Goal: Task Accomplishment & Management: Manage account settings

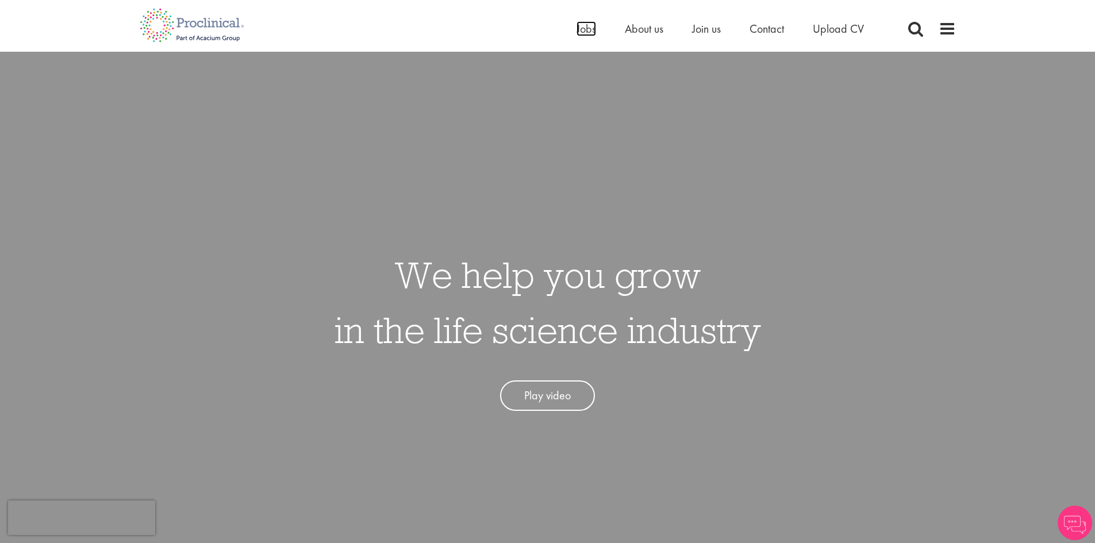
click at [582, 32] on span "Jobs" at bounding box center [587, 28] width 20 height 15
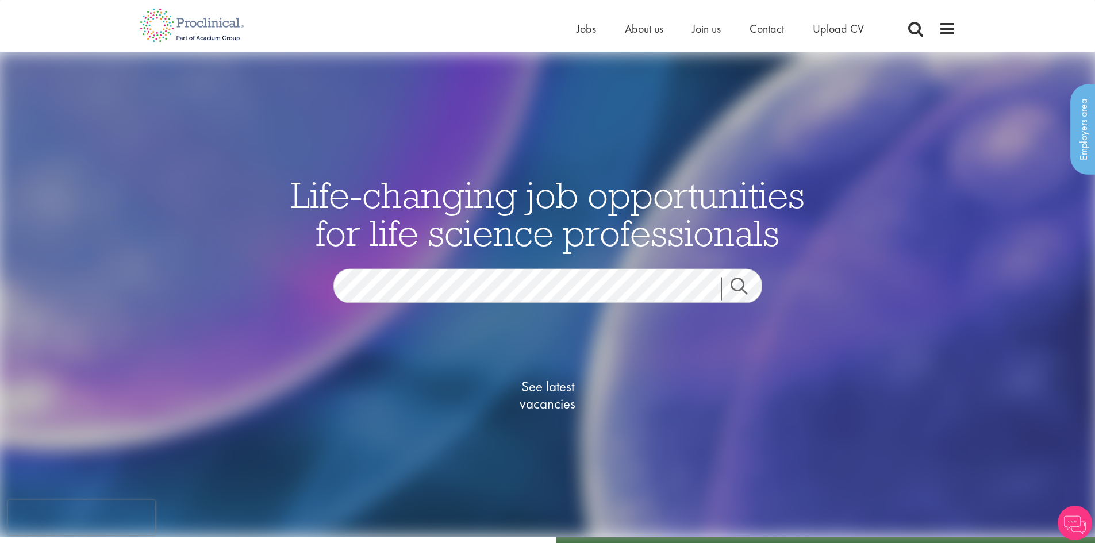
click at [561, 399] on span "See latest vacancies" at bounding box center [547, 395] width 115 height 34
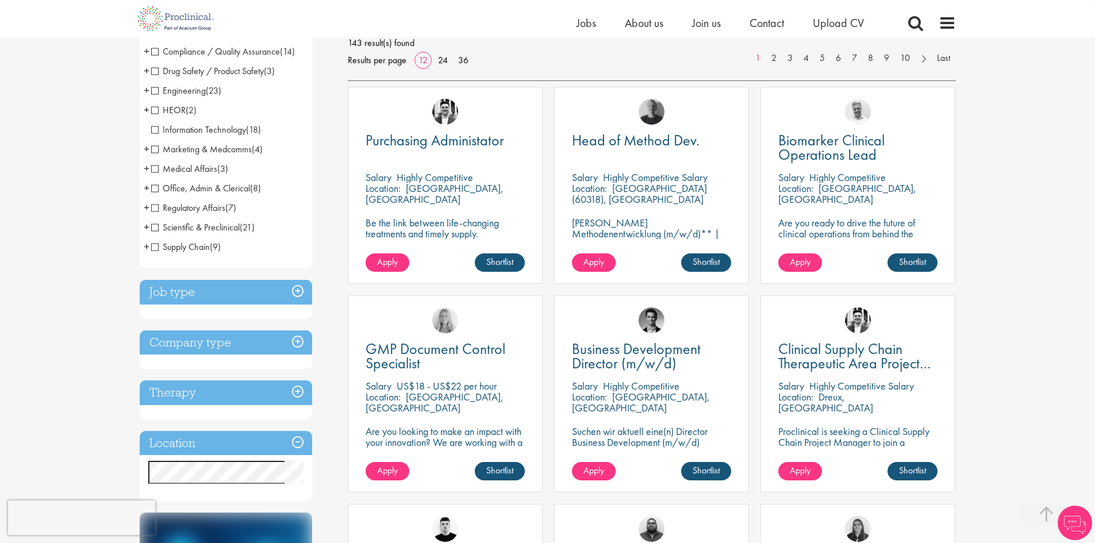
scroll to position [345, 0]
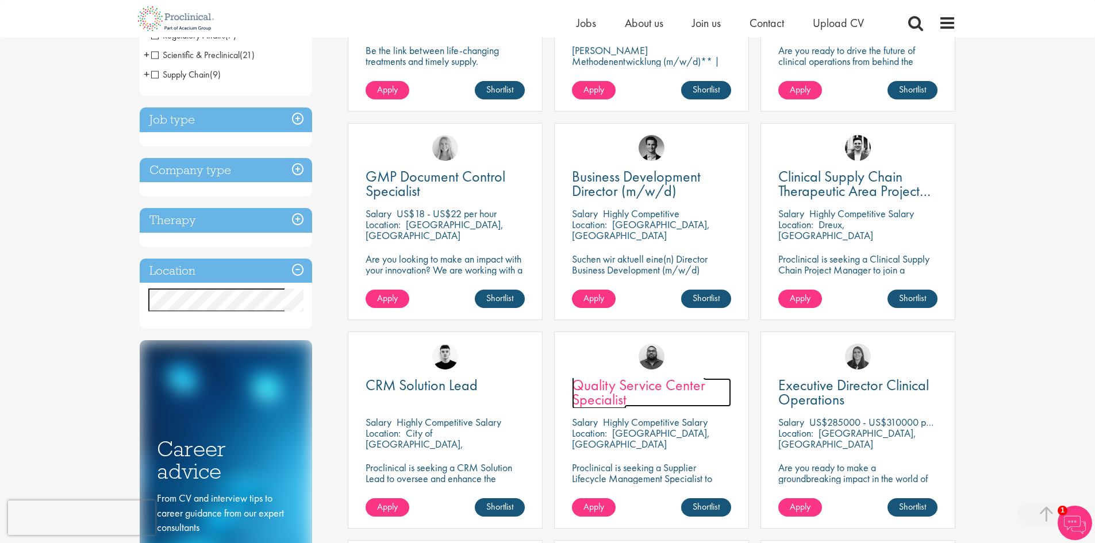
click at [593, 389] on span "Quality Service Center Specialist" at bounding box center [638, 392] width 133 height 34
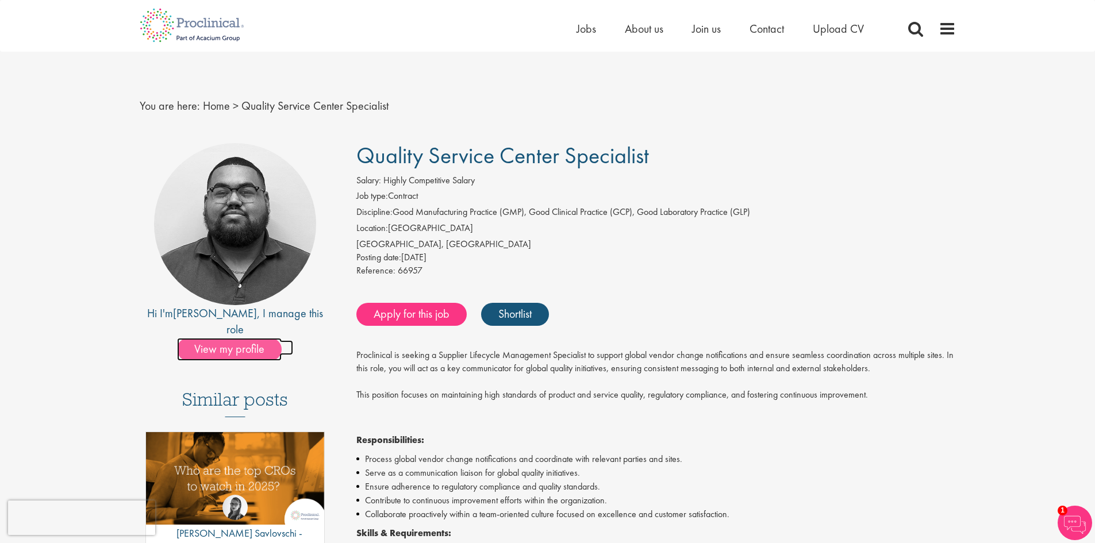
click at [213, 338] on span "View my profile" at bounding box center [229, 349] width 105 height 23
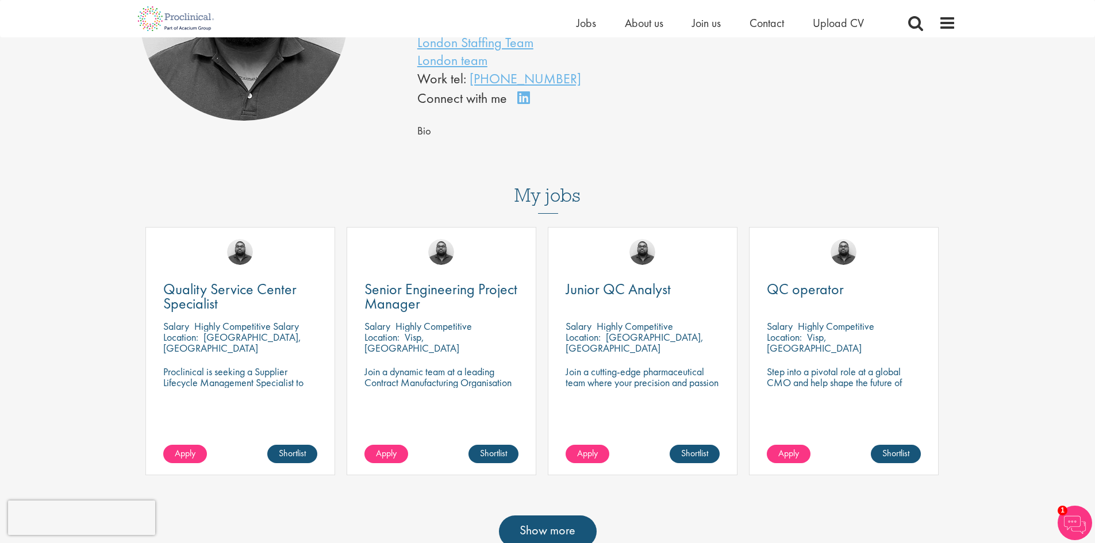
scroll to position [402, 0]
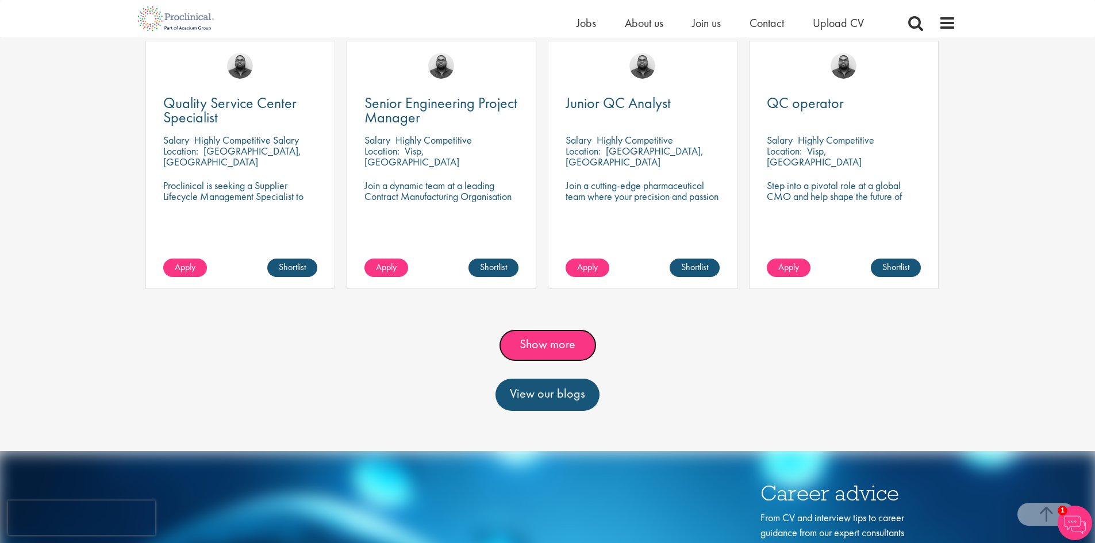
click at [558, 344] on link "Show more" at bounding box center [548, 345] width 98 height 32
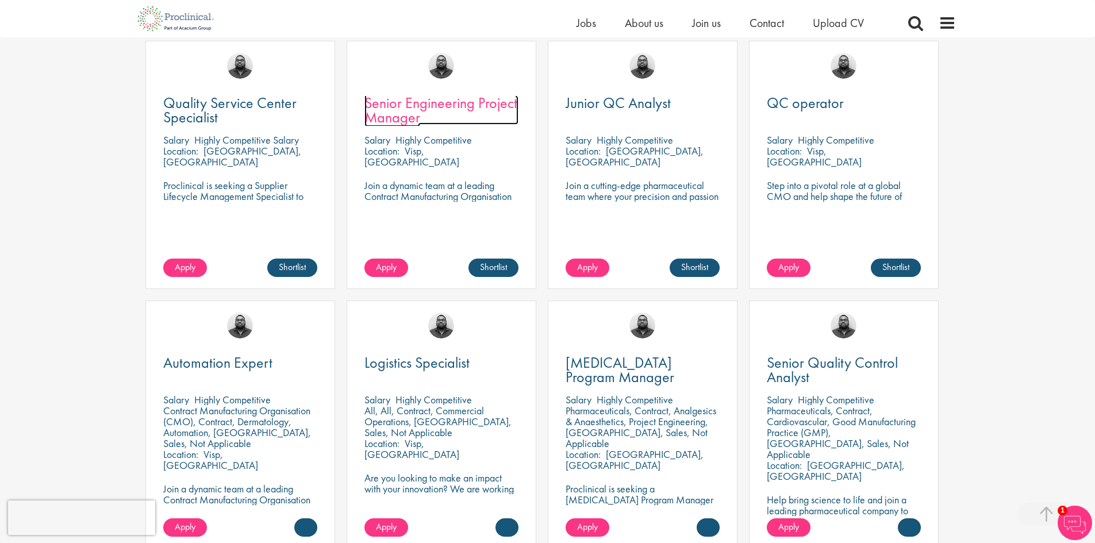
click at [451, 101] on span "Senior Engineering Project Manager" at bounding box center [440, 110] width 153 height 34
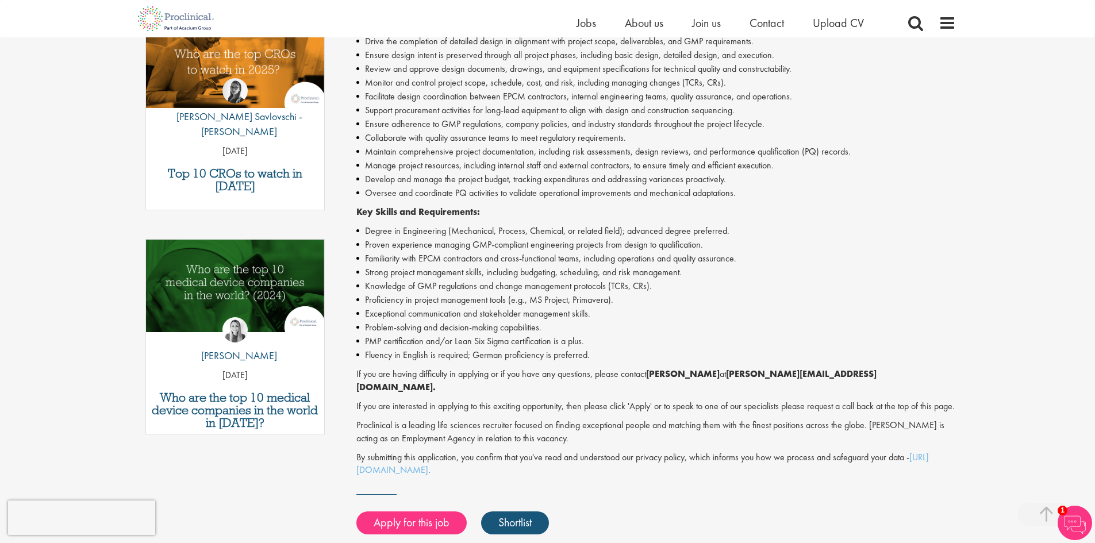
scroll to position [57, 0]
